Goal: Task Accomplishment & Management: Complete application form

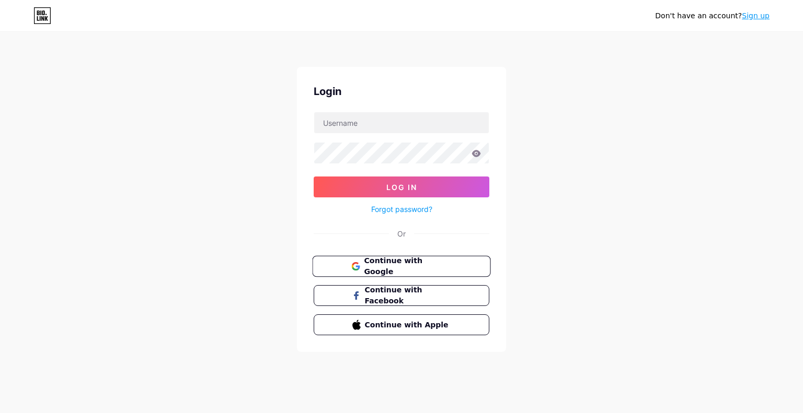
click at [361, 264] on span "Continue with Google" at bounding box center [401, 267] width 100 height 22
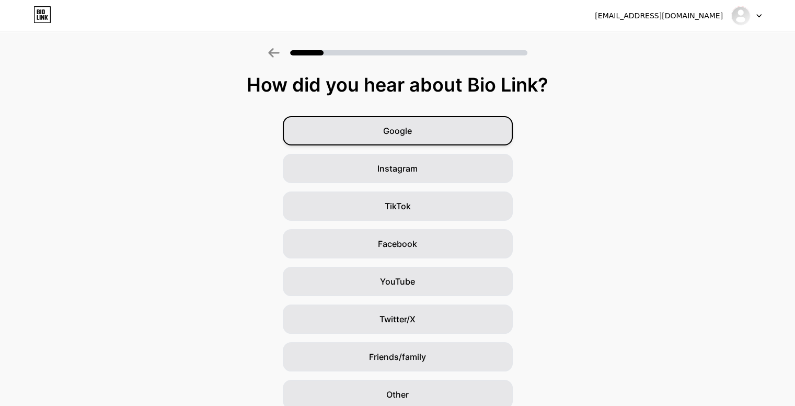
click at [423, 129] on div "Google" at bounding box center [398, 130] width 230 height 29
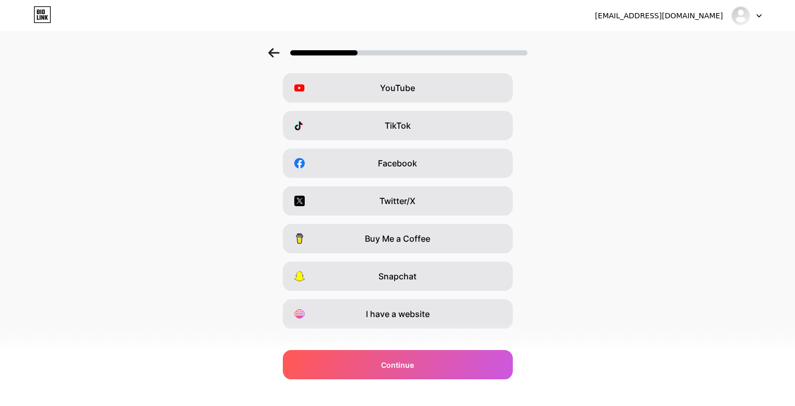
scroll to position [97, 0]
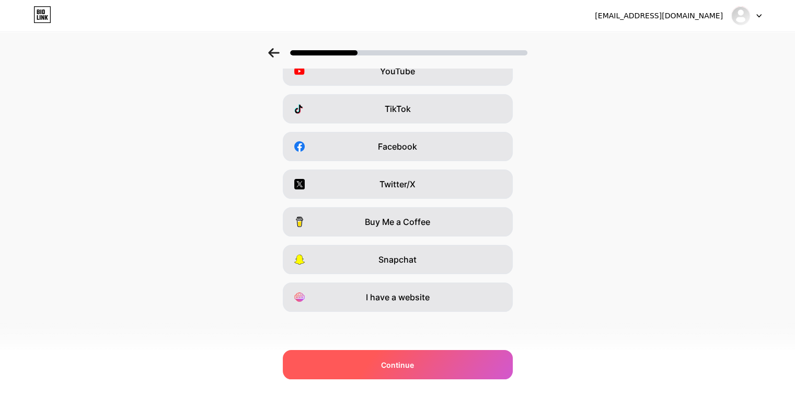
click at [422, 359] on div "Continue" at bounding box center [398, 364] width 230 height 29
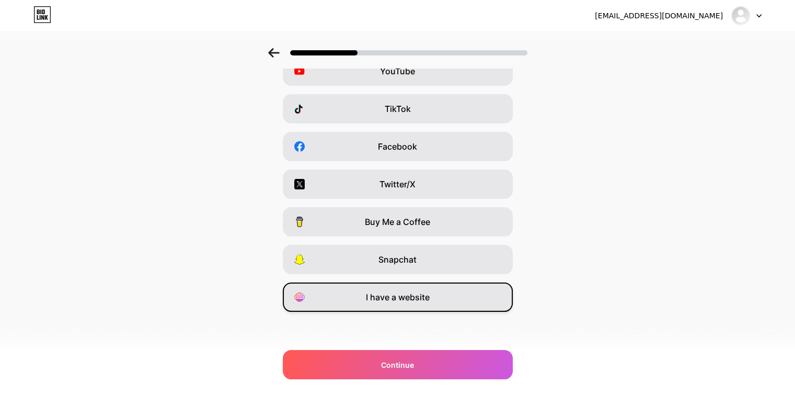
click at [443, 308] on div "I have a website" at bounding box center [398, 296] width 230 height 29
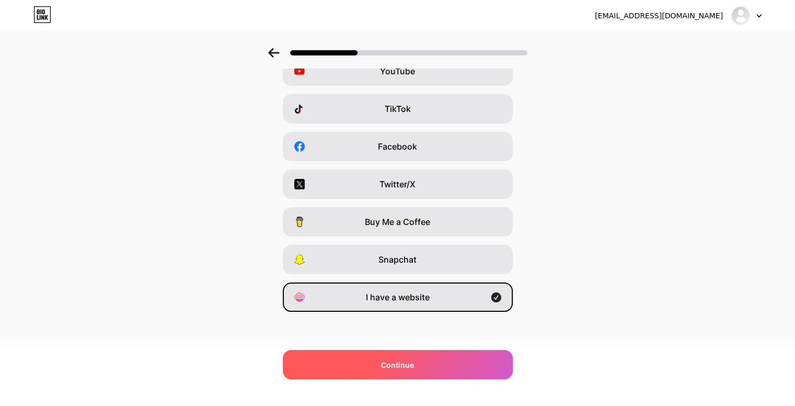
click at [436, 357] on div "Continue" at bounding box center [398, 364] width 230 height 29
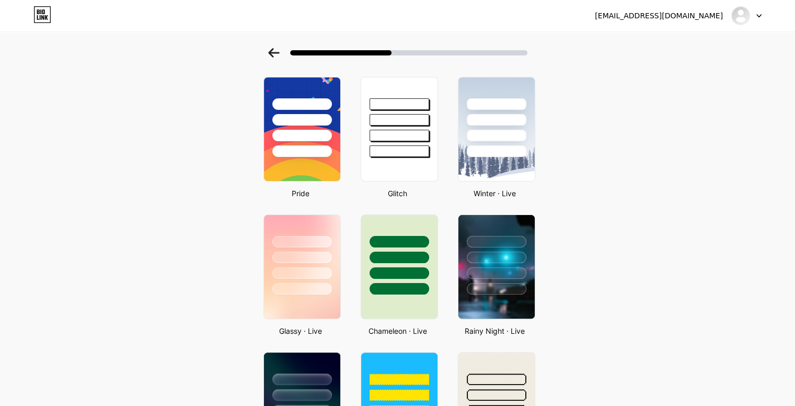
scroll to position [105, 0]
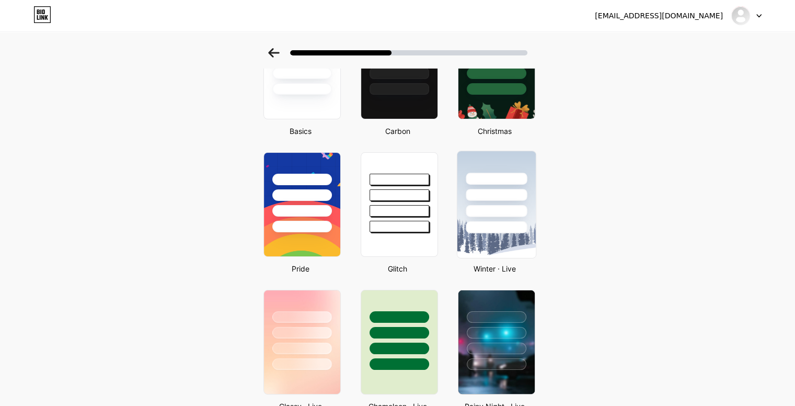
click at [493, 195] on div at bounding box center [496, 195] width 61 height 12
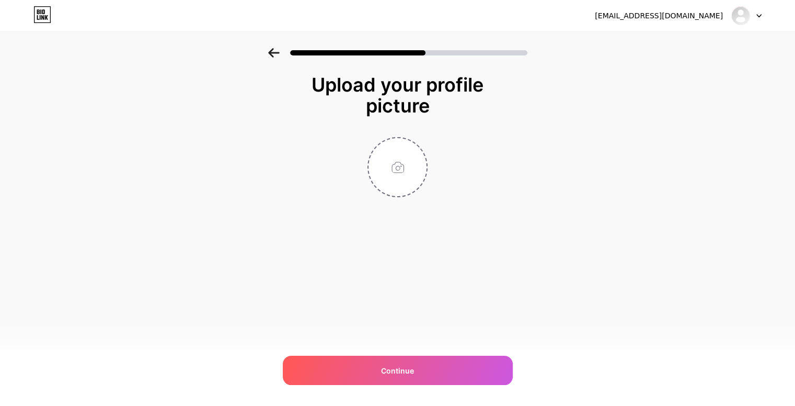
scroll to position [0, 0]
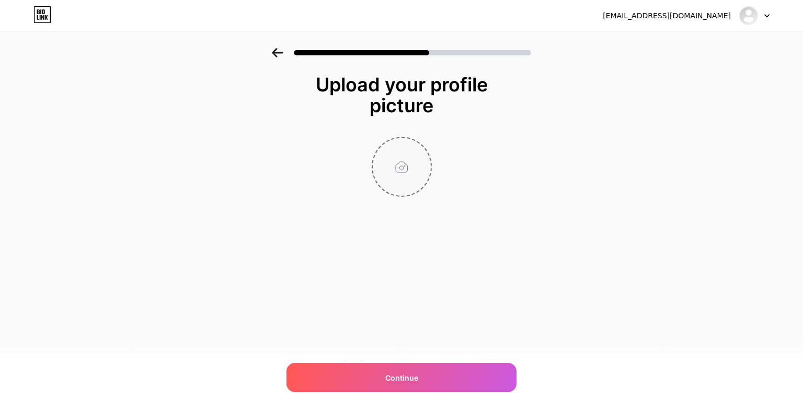
click at [395, 171] on input "file" at bounding box center [402, 167] width 58 height 58
type input "C:\fakepath\80acb4b7-97f8-4ff7-9ce5-95c7c505ea0d.jpg"
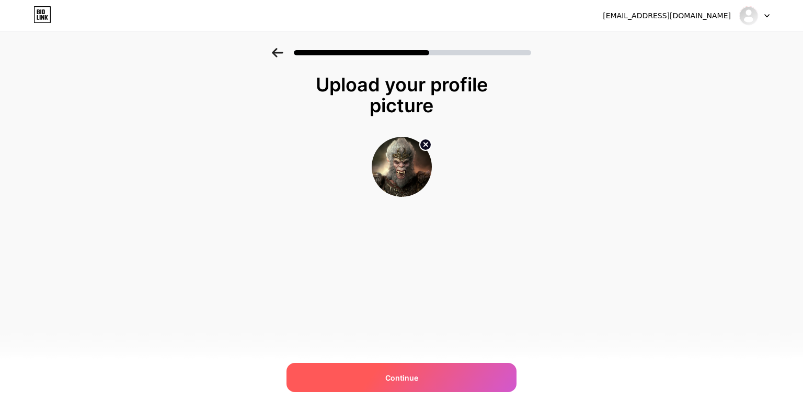
click at [408, 385] on div "Continue" at bounding box center [401, 377] width 230 height 29
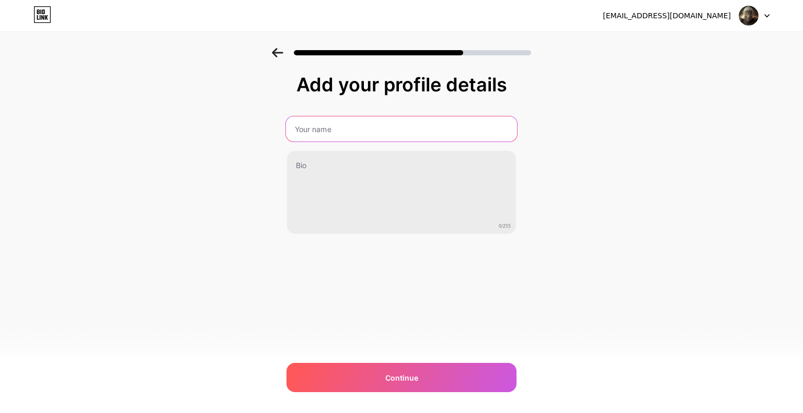
click at [330, 135] on input "text" at bounding box center [401, 129] width 231 height 25
type input "porkas33"
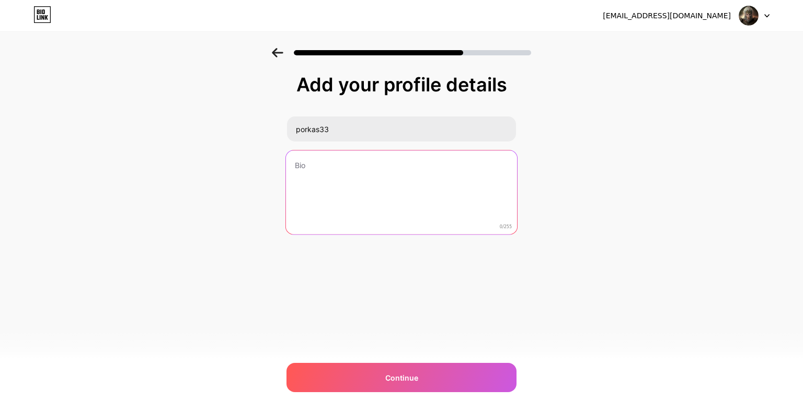
click at [324, 169] on textarea at bounding box center [401, 193] width 231 height 85
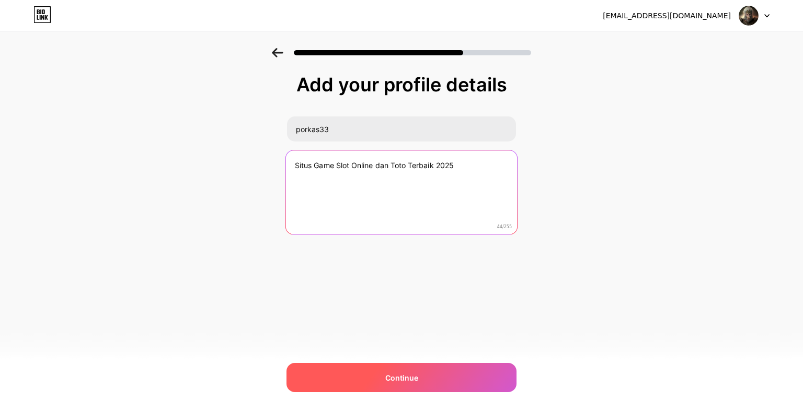
type textarea "Situs Game Slot Online dan Toto Terbaik 2025"
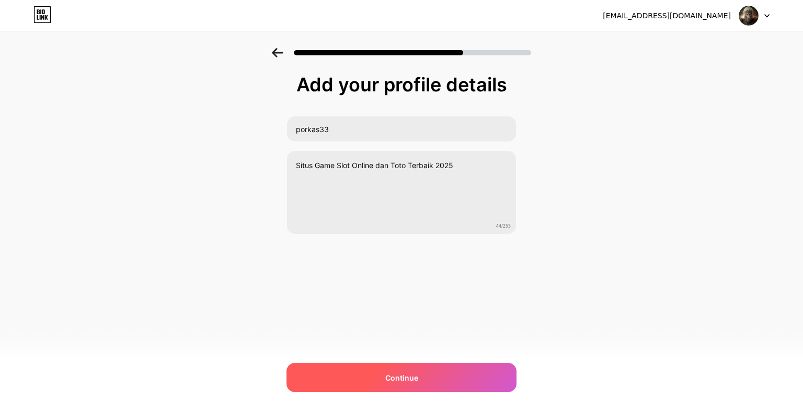
click at [414, 376] on span "Continue" at bounding box center [401, 378] width 33 height 11
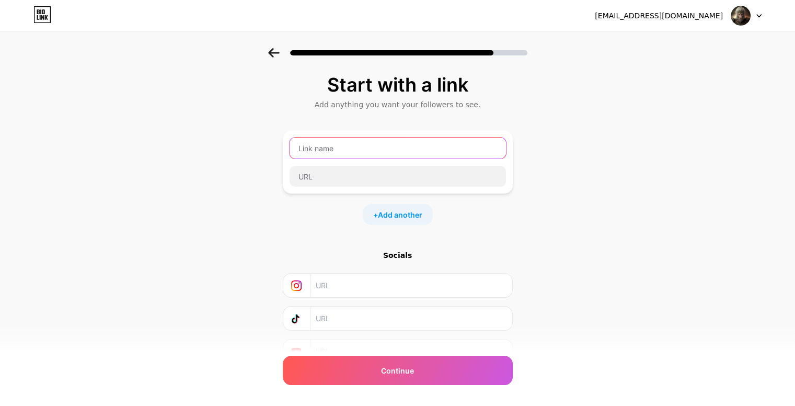
click at [344, 154] on input "text" at bounding box center [398, 147] width 216 height 21
type input "DAFTAR AKUN PORKAS33"
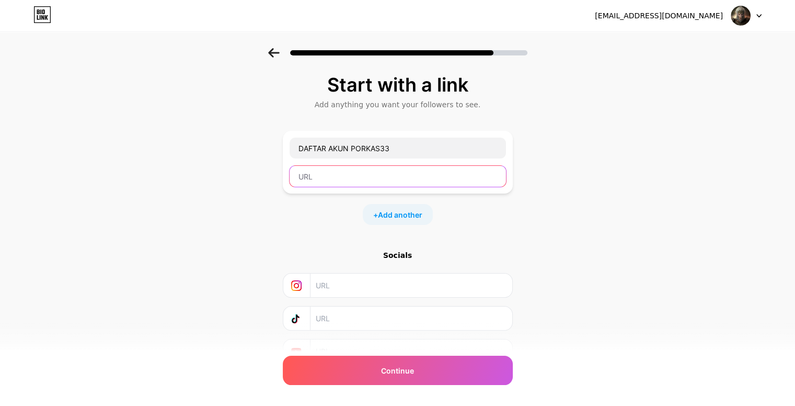
click at [328, 179] on input "text" at bounding box center [398, 176] width 216 height 21
paste input "https://porkas33.short.gy/porkas33bagus"
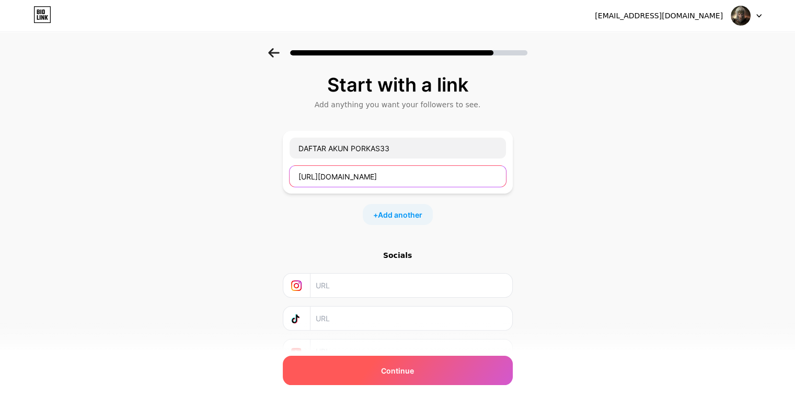
type input "https://porkas33.short.gy/porkas33bagus"
click at [426, 368] on div "Continue" at bounding box center [398, 369] width 230 height 29
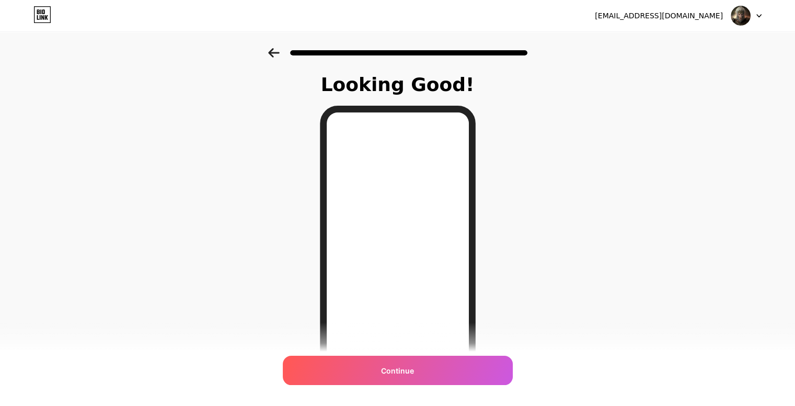
scroll to position [105, 0]
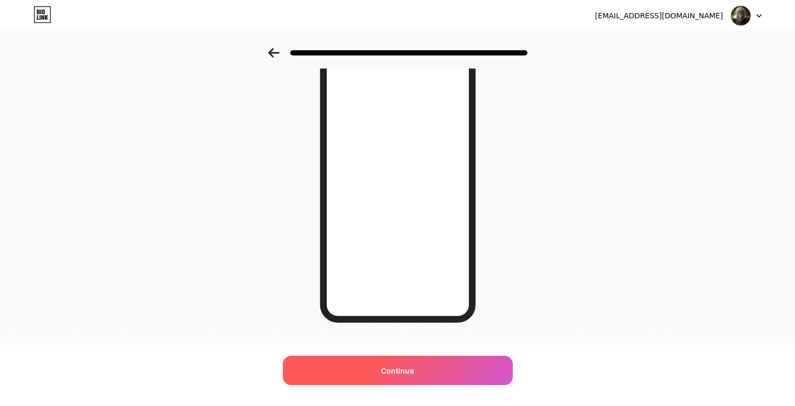
click at [434, 371] on div "Continue" at bounding box center [398, 369] width 230 height 29
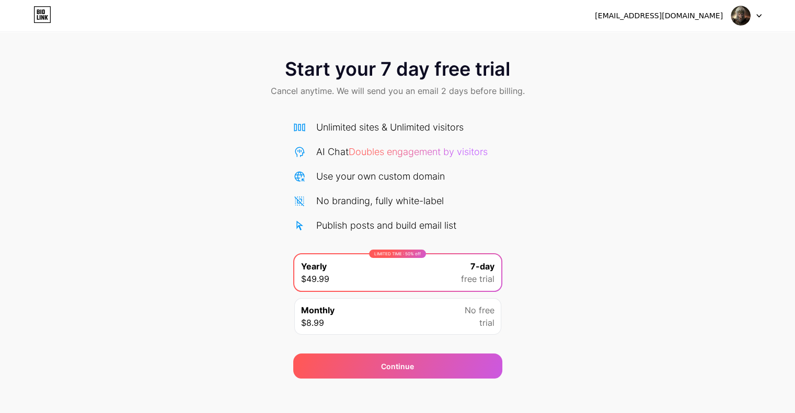
click at [409, 317] on div "Monthly $8.99 No free trial" at bounding box center [397, 316] width 207 height 37
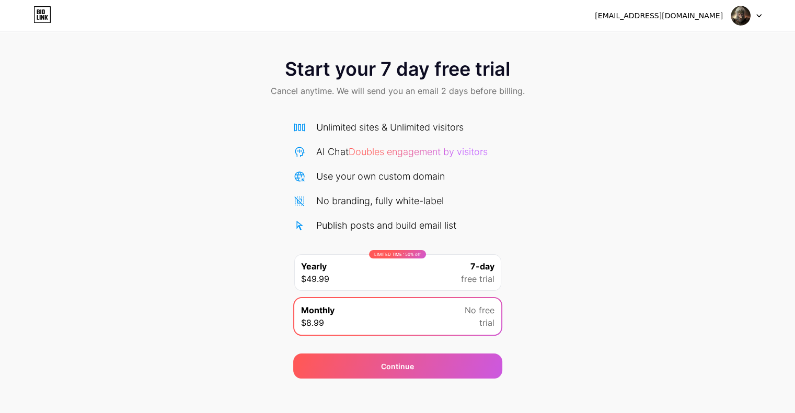
click at [415, 281] on div "LIMITED TIME : 50% off Yearly $49.99 7-day free trial" at bounding box center [397, 273] width 207 height 37
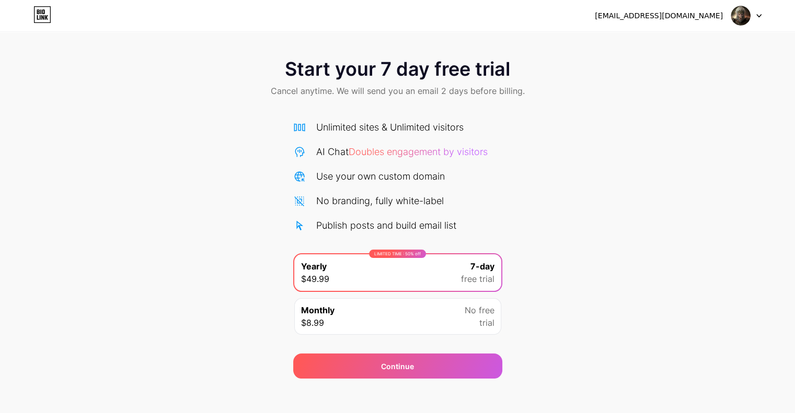
click at [419, 330] on div "Monthly $8.99 No free trial" at bounding box center [397, 316] width 207 height 37
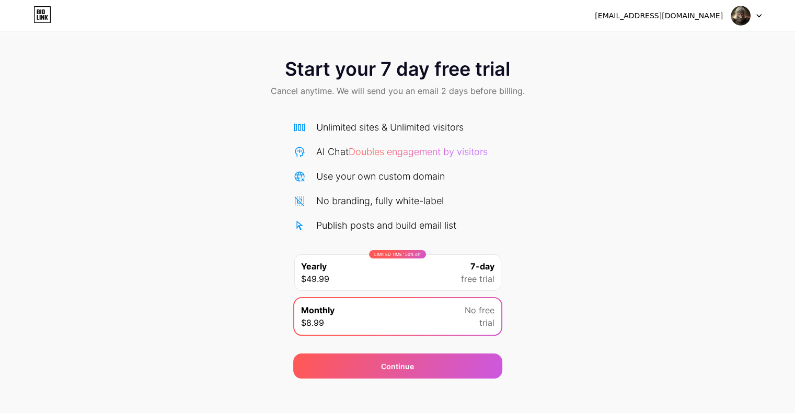
scroll to position [6, 0]
